Goal: Information Seeking & Learning: Learn about a topic

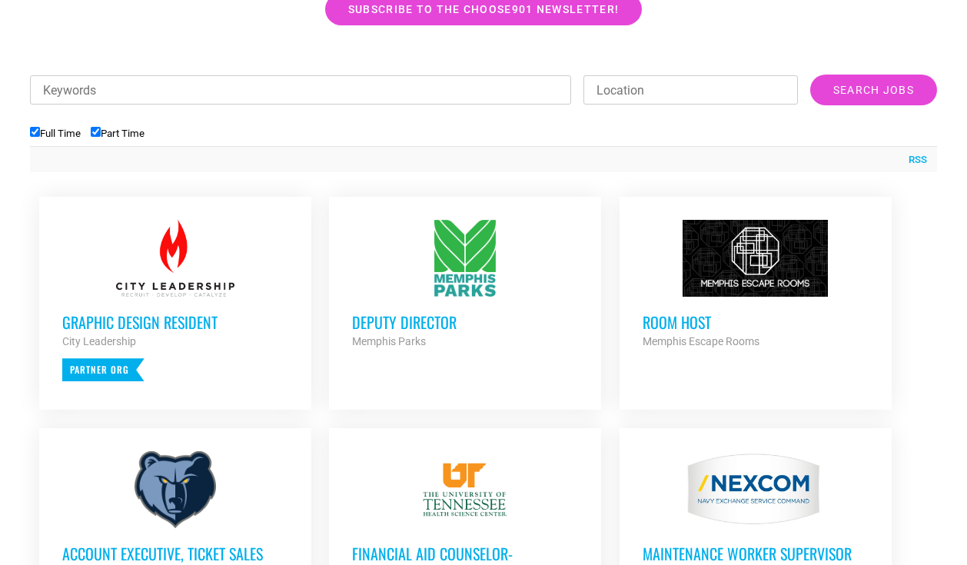
scroll to position [524, 0]
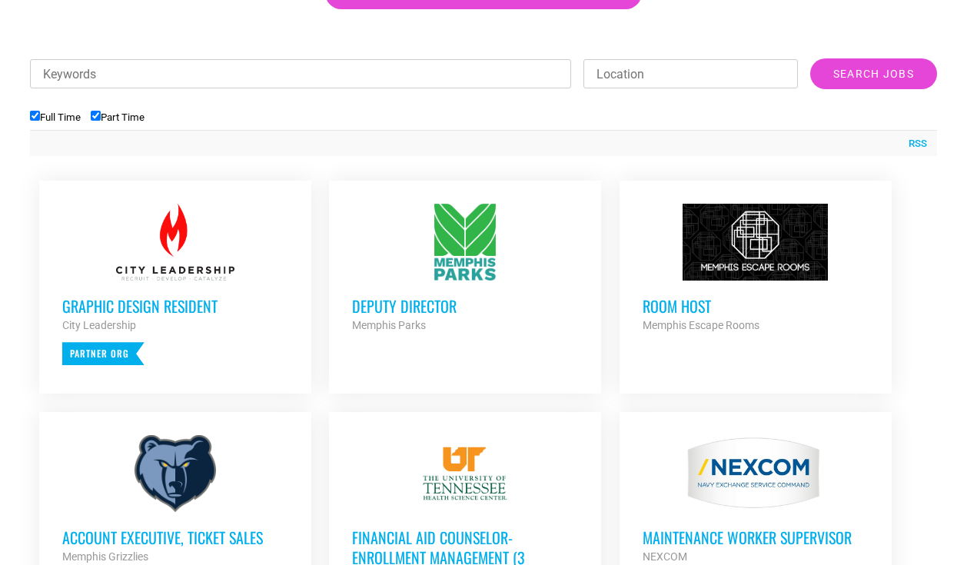
click at [745, 255] on div at bounding box center [756, 242] width 226 height 77
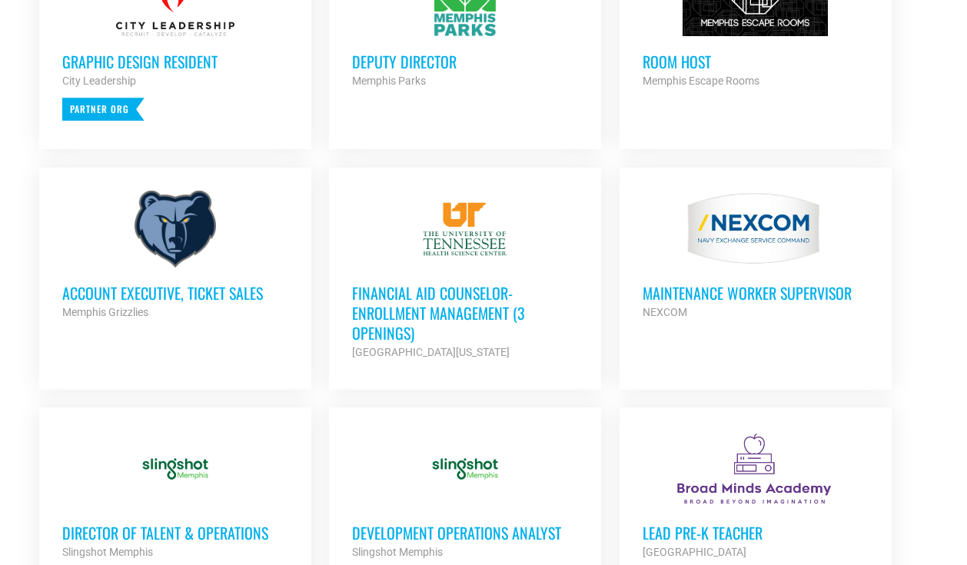
scroll to position [771, 0]
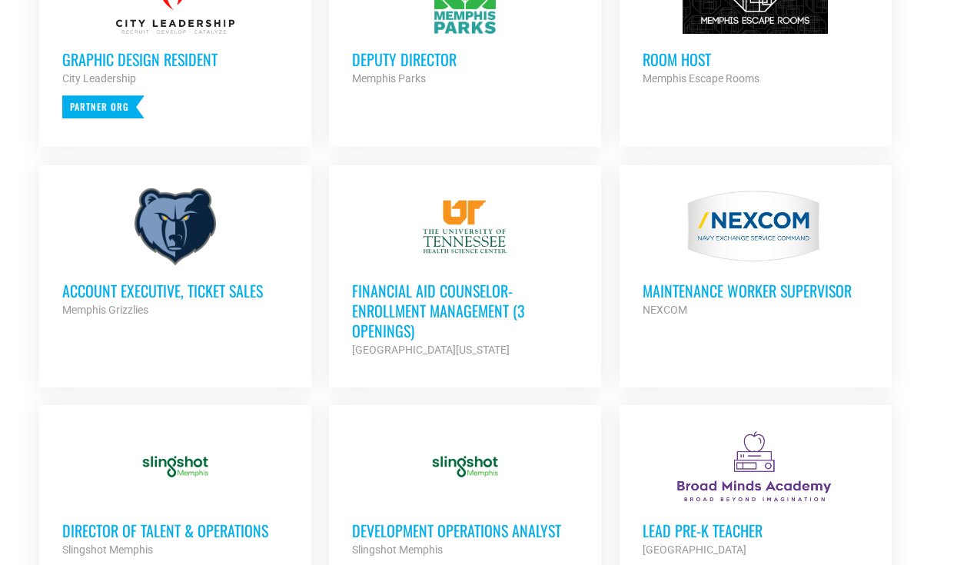
click at [175, 216] on div at bounding box center [175, 226] width 226 height 77
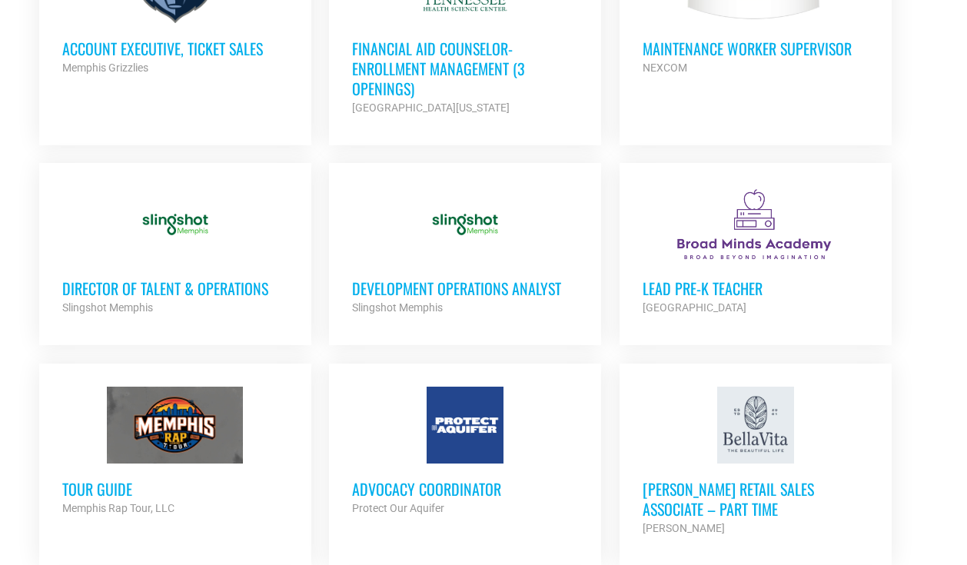
scroll to position [1018, 0]
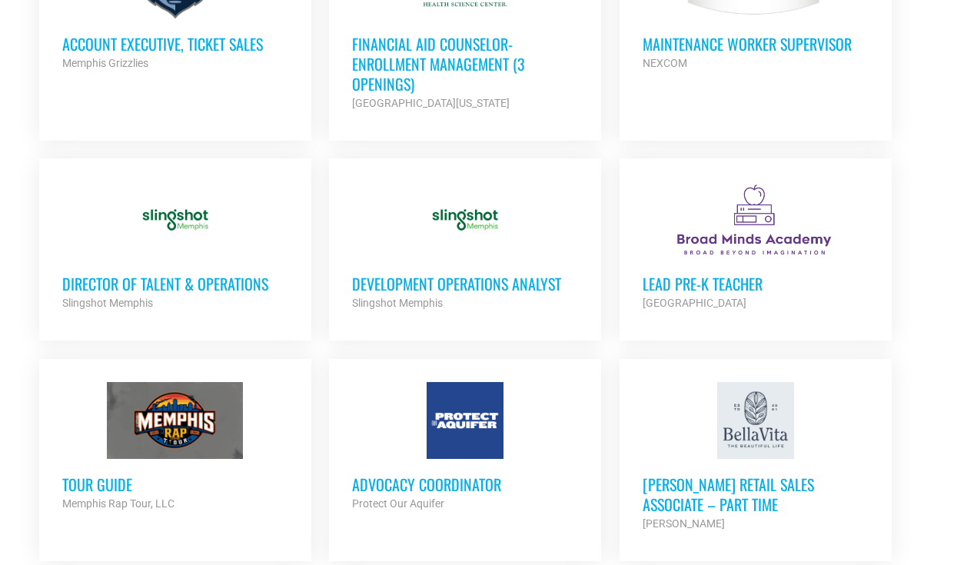
click at [198, 221] on div at bounding box center [175, 219] width 226 height 77
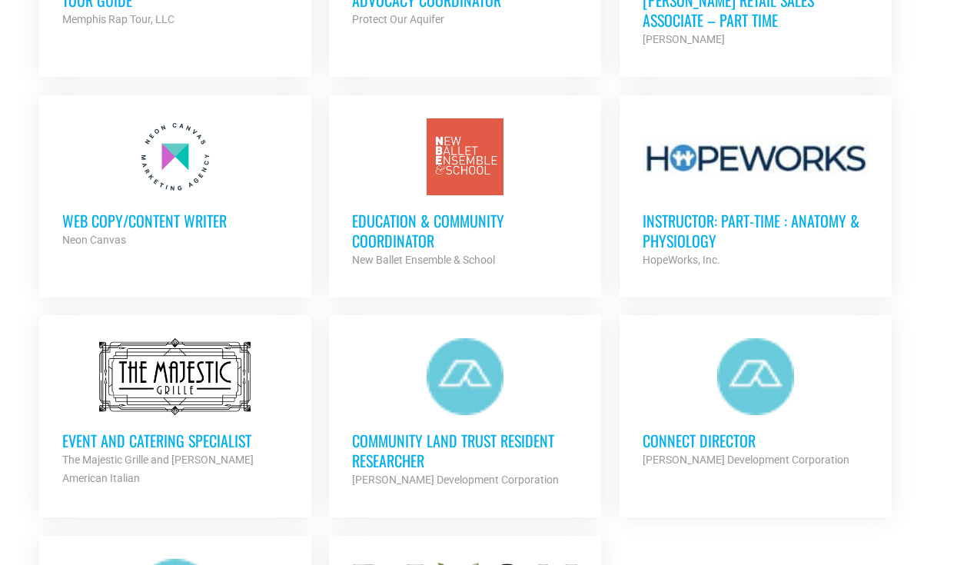
scroll to position [1503, 0]
click at [441, 176] on div at bounding box center [465, 156] width 226 height 77
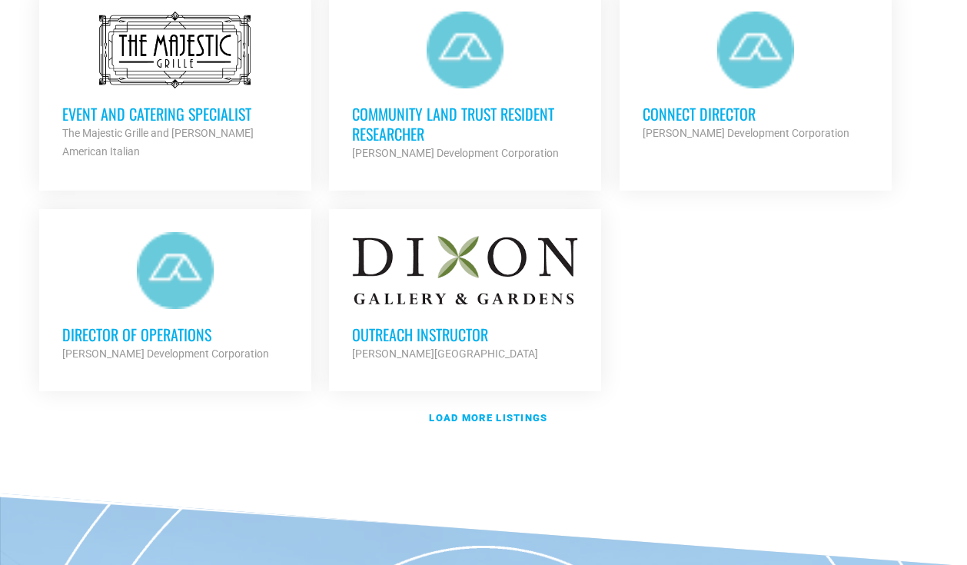
scroll to position [1845, 0]
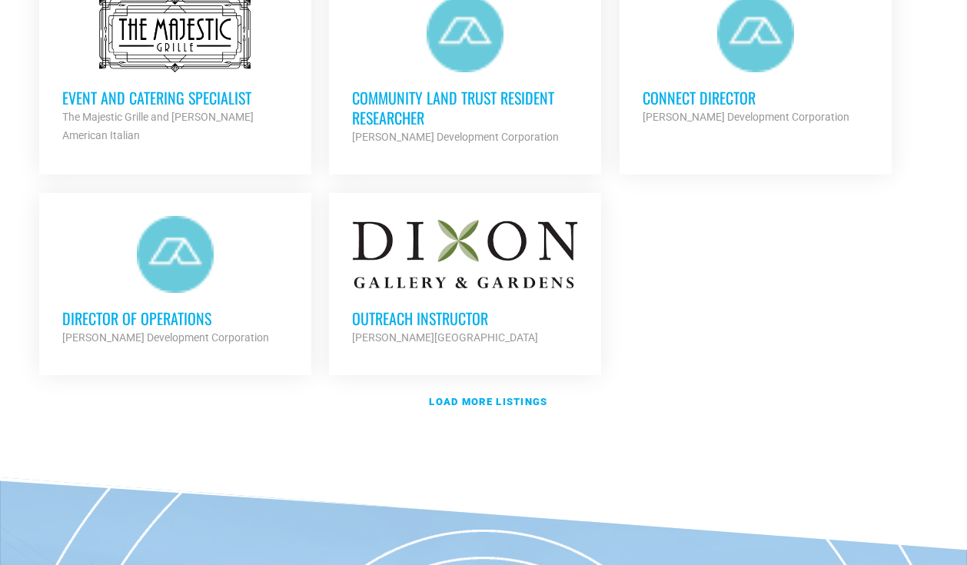
click at [422, 309] on h3 "Outreach Instructor" at bounding box center [465, 318] width 226 height 20
click at [444, 398] on strong "Load more listings" at bounding box center [488, 402] width 118 height 12
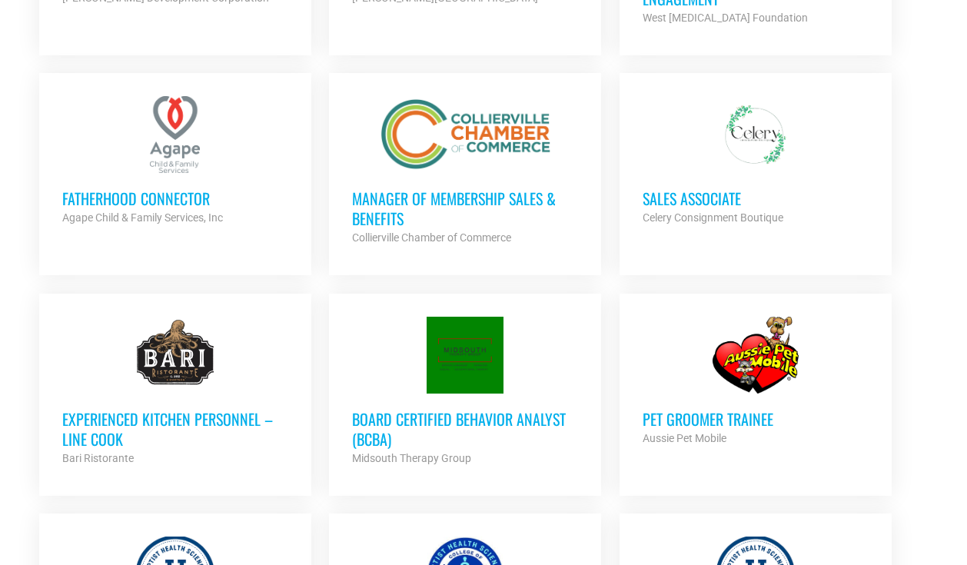
scroll to position [2187, 0]
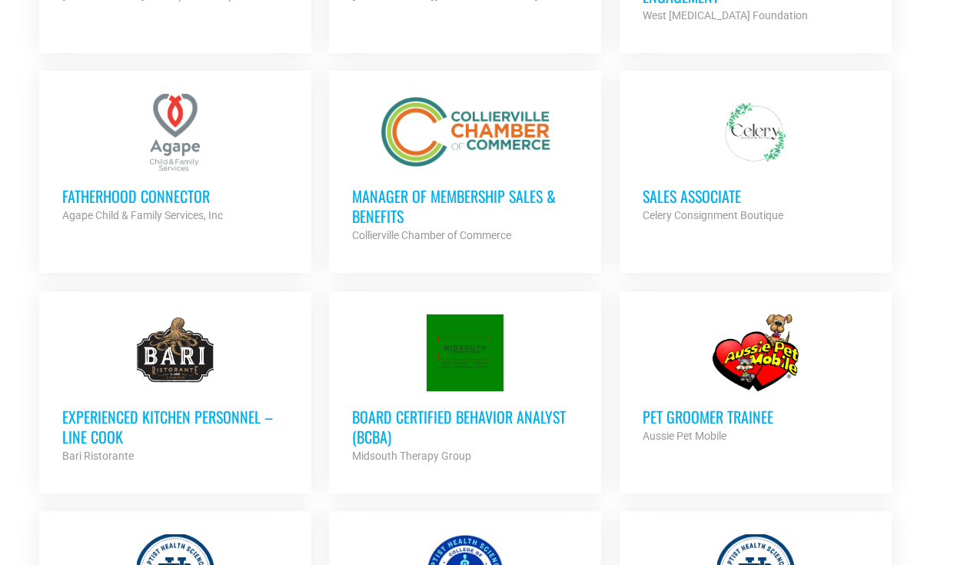
click at [490, 198] on h3 "Manager of Membership Sales & Benefits" at bounding box center [465, 206] width 226 height 40
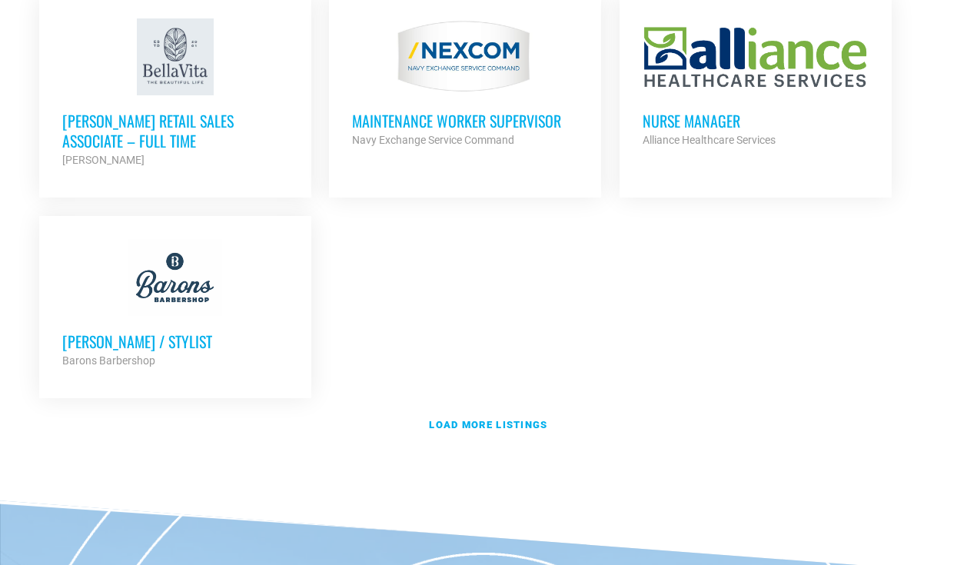
scroll to position [3394, 0]
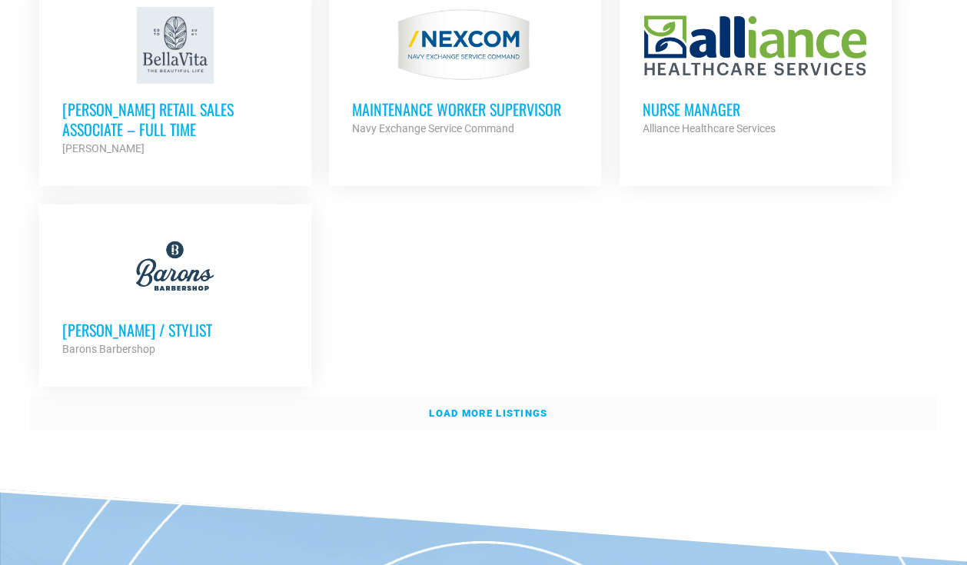
click at [447, 407] on strong "Load more listings" at bounding box center [488, 413] width 118 height 12
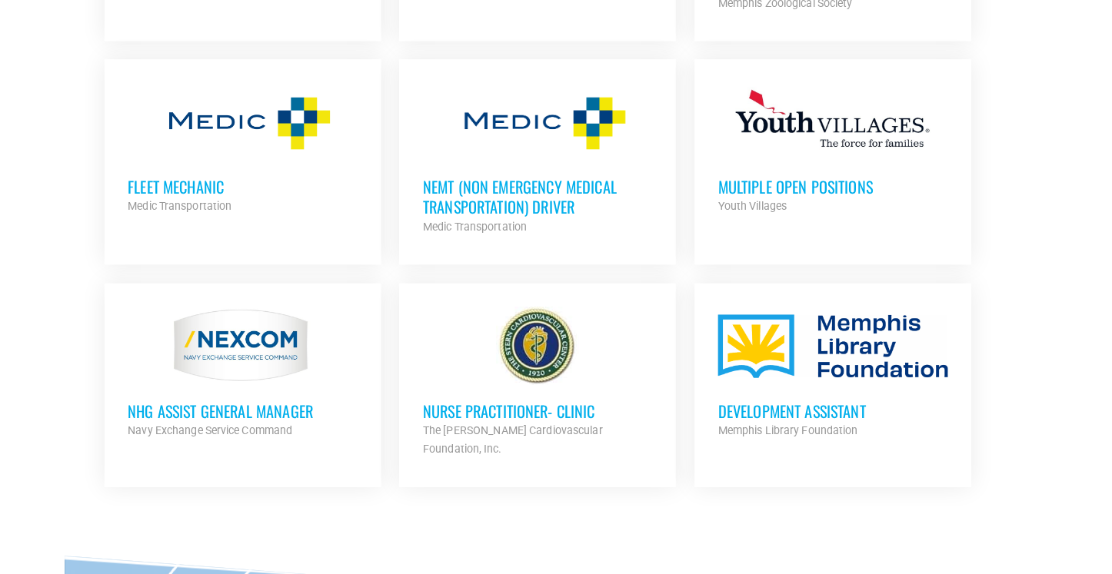
scroll to position [3764, 0]
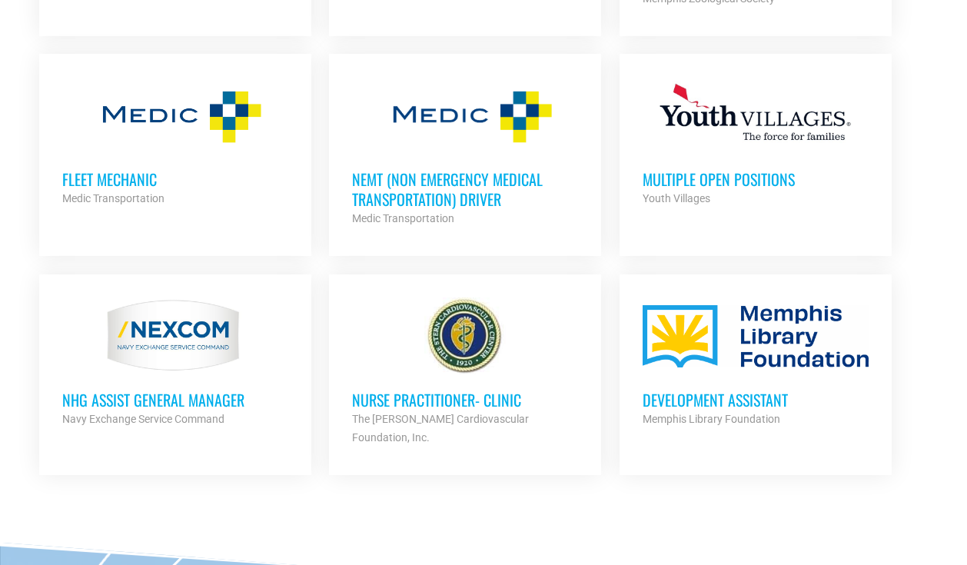
click at [645, 390] on h3 "Development Assistant" at bounding box center [756, 400] width 226 height 20
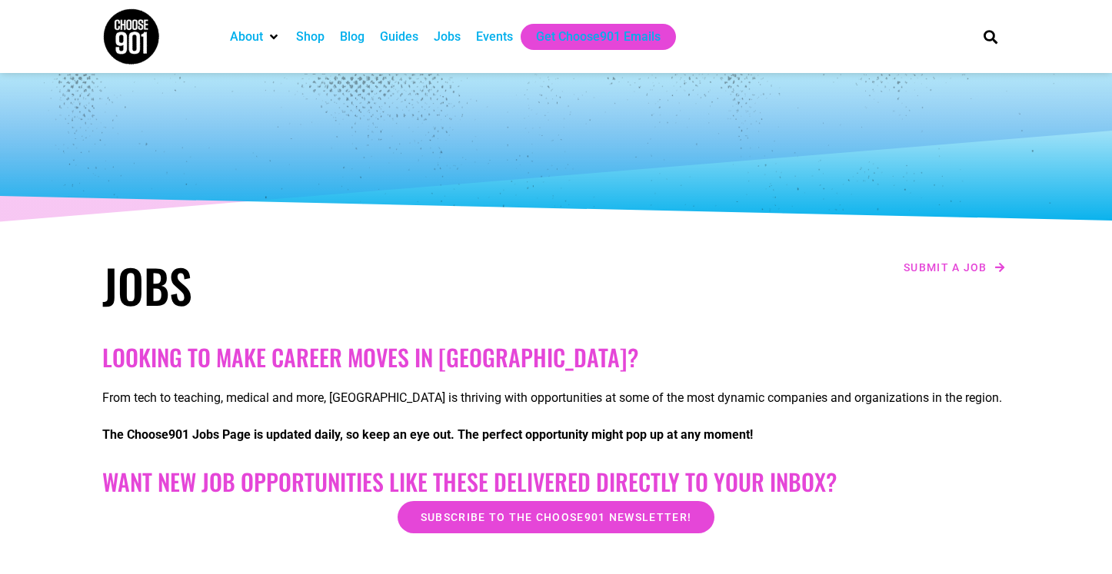
scroll to position [0, 0]
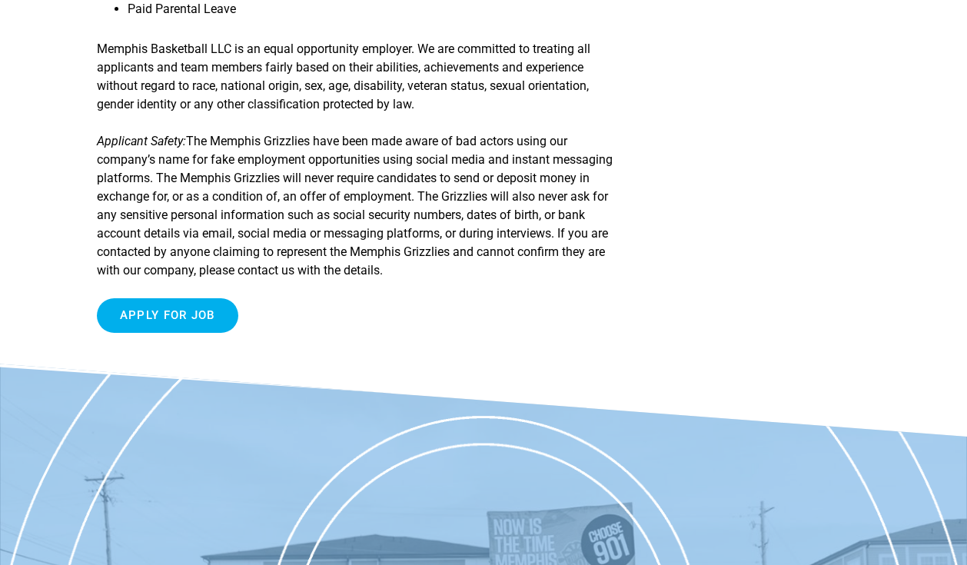
scroll to position [1977, 0]
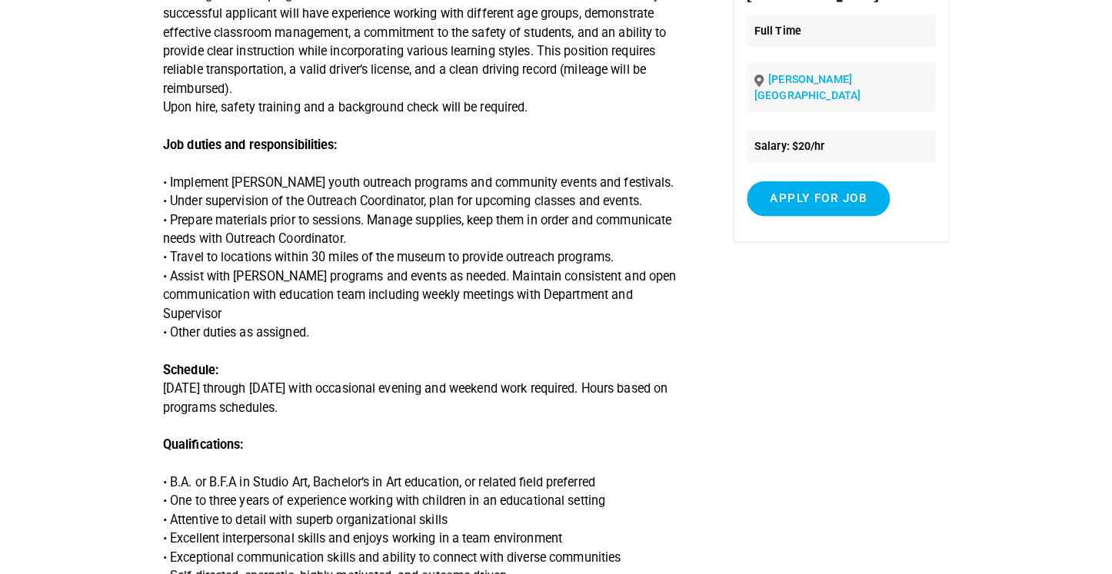
scroll to position [230, 0]
